Goal: Information Seeking & Learning: Learn about a topic

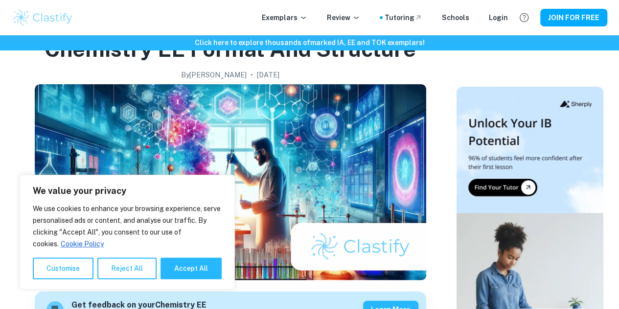
scroll to position [165, 0]
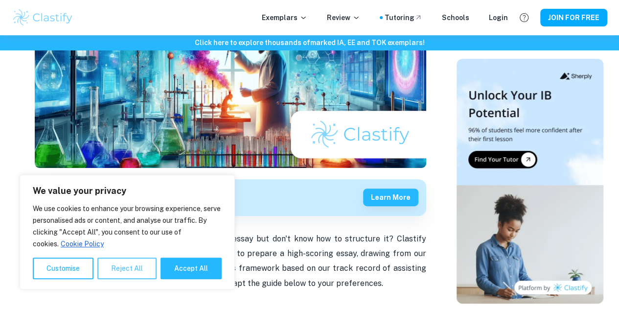
click at [137, 268] on button "Reject All" at bounding box center [126, 269] width 59 height 22
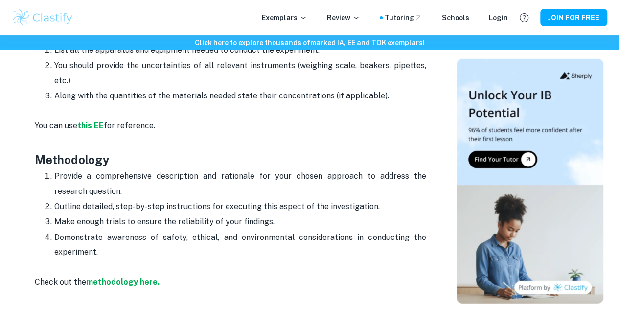
scroll to position [1400, 0]
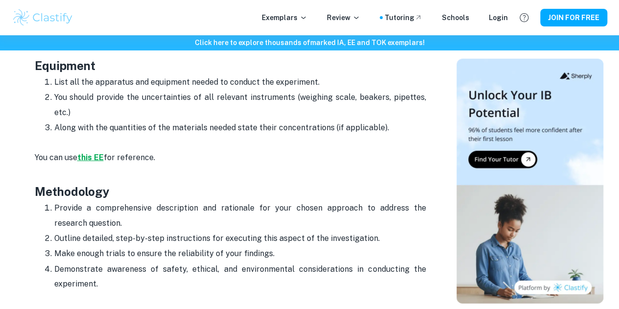
click at [96, 162] on strong "this EE" at bounding box center [90, 157] width 26 height 9
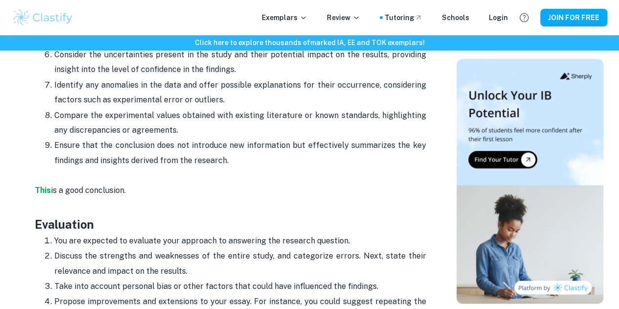
scroll to position [2534, 0]
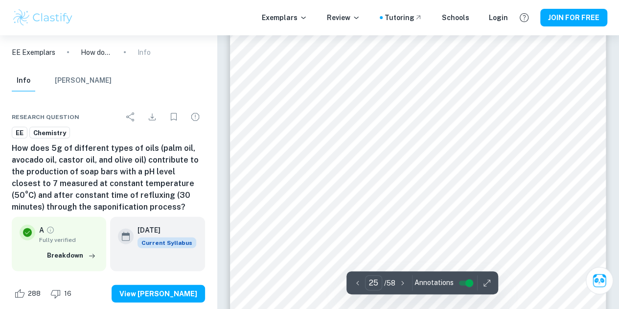
scroll to position [12258, 0]
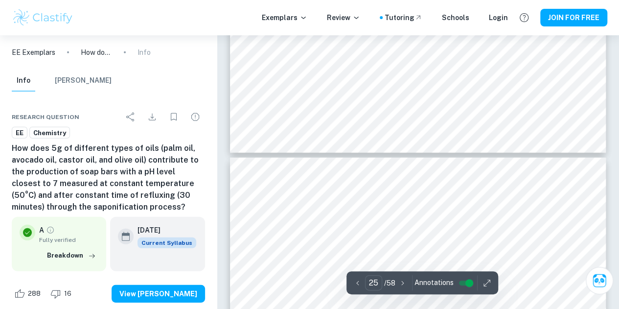
type input "26"
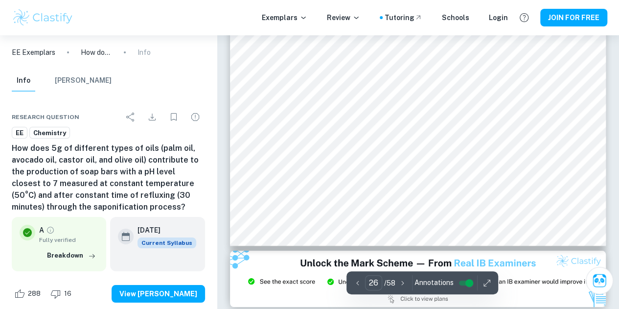
scroll to position [12871, 0]
